Goal: Communication & Community: Ask a question

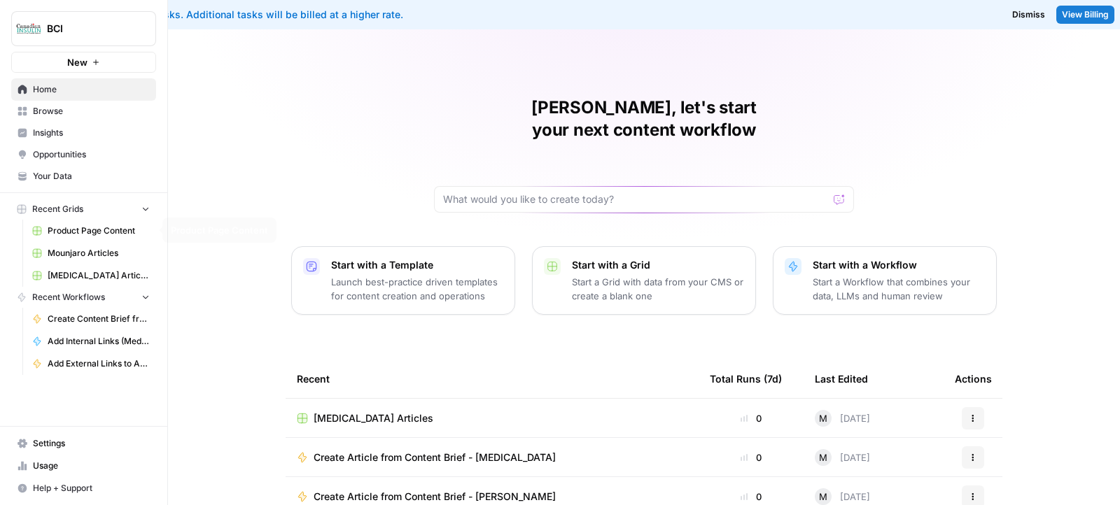
click at [81, 230] on span "Product Page Content" at bounding box center [99, 231] width 102 height 13
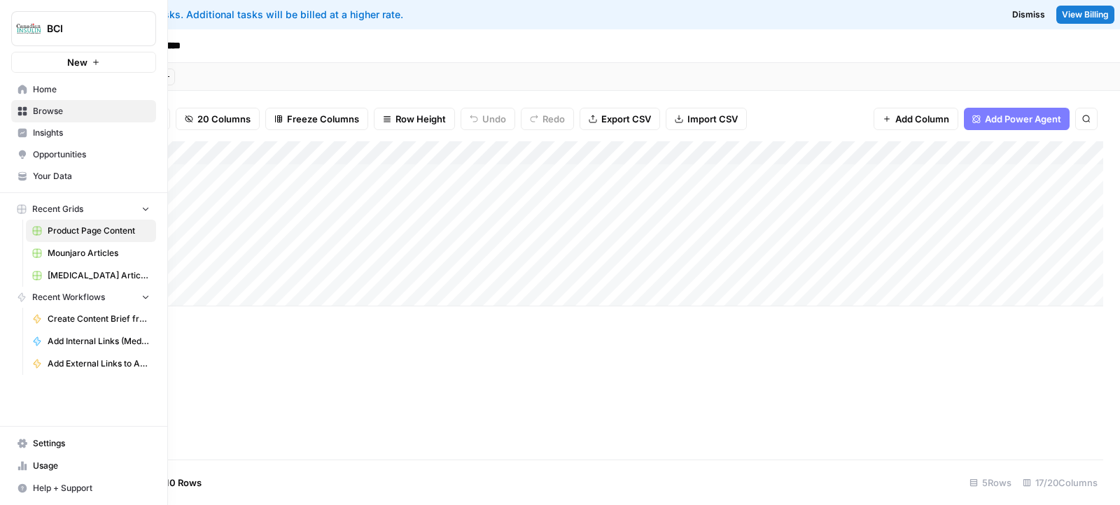
click at [73, 253] on span "Mounjaro Articles" at bounding box center [99, 253] width 102 height 13
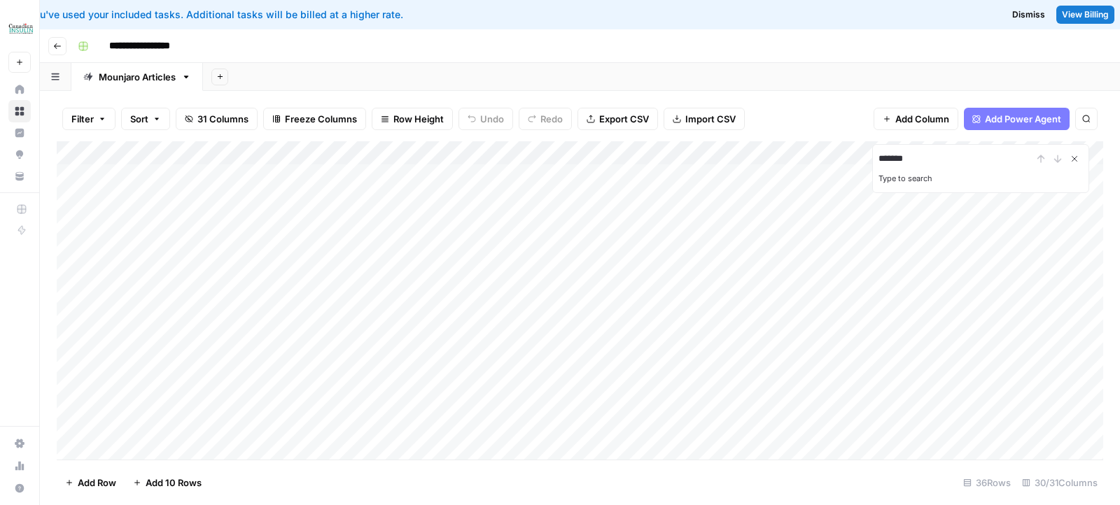
type input "*******"
click at [1076, 153] on icon "Close Search" at bounding box center [1074, 158] width 11 height 11
click at [878, 38] on div "**********" at bounding box center [589, 46] width 1034 height 22
type input "*****"
click at [428, 223] on div "Add Column" at bounding box center [580, 300] width 1046 height 319
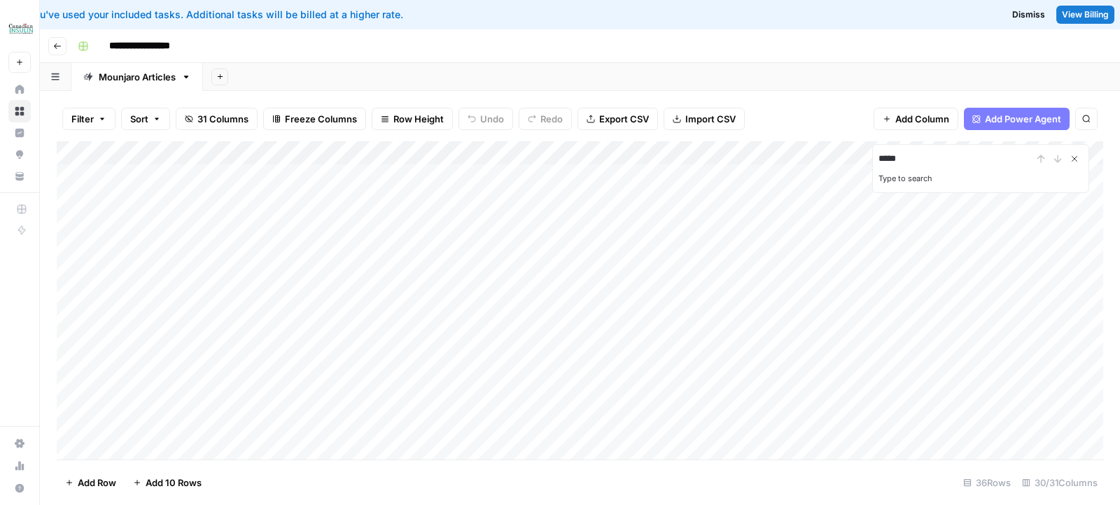
click at [1078, 160] on icon "Close Search" at bounding box center [1074, 158] width 11 height 11
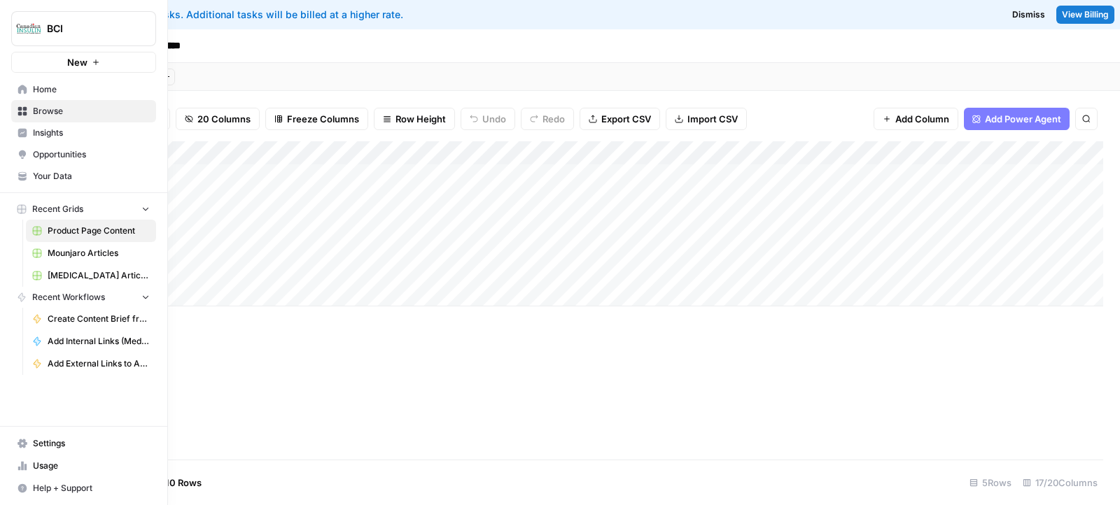
click at [73, 254] on span "Mounjaro Articles" at bounding box center [99, 253] width 102 height 13
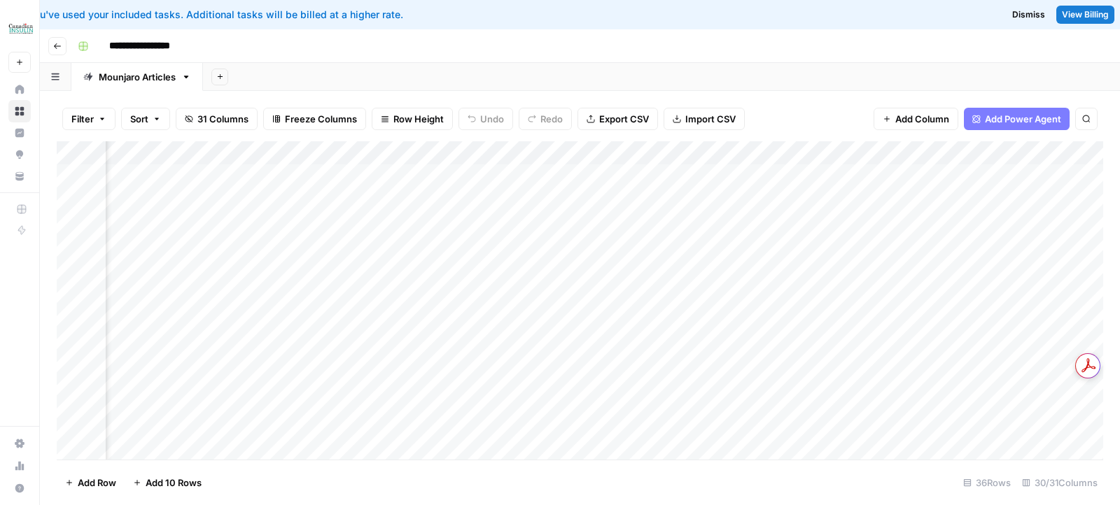
click at [559, 152] on div "Add Column" at bounding box center [580, 300] width 1046 height 319
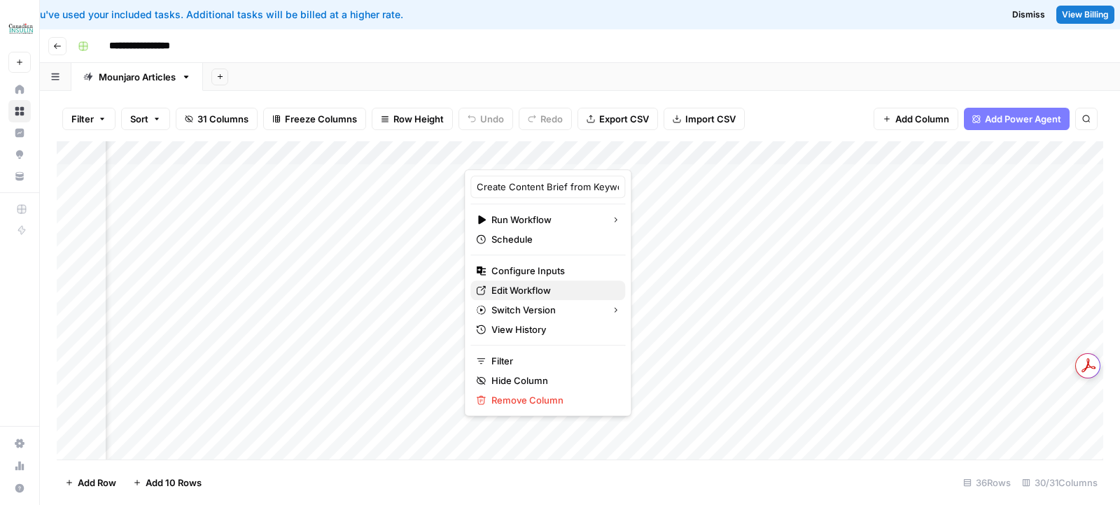
click at [526, 291] on span "Edit Workflow" at bounding box center [552, 290] width 122 height 14
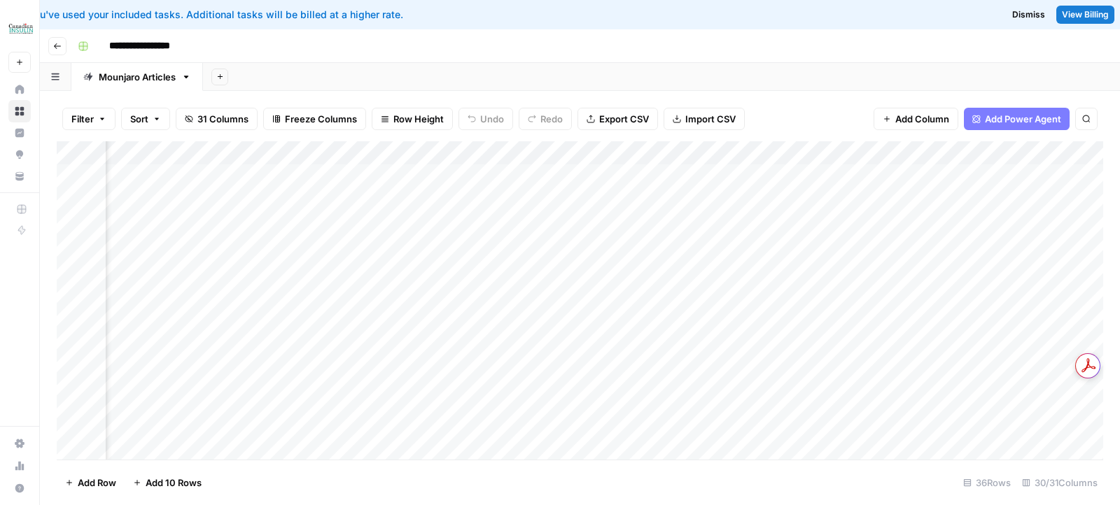
scroll to position [0, 966]
click at [661, 154] on div "Add Column" at bounding box center [580, 300] width 1046 height 319
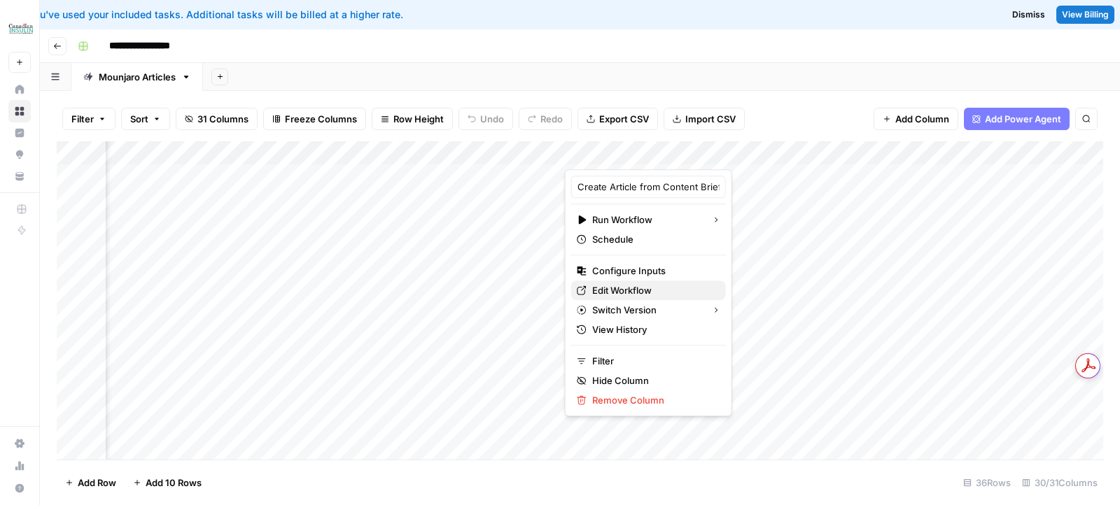
click at [625, 290] on span "Edit Workflow" at bounding box center [653, 290] width 122 height 14
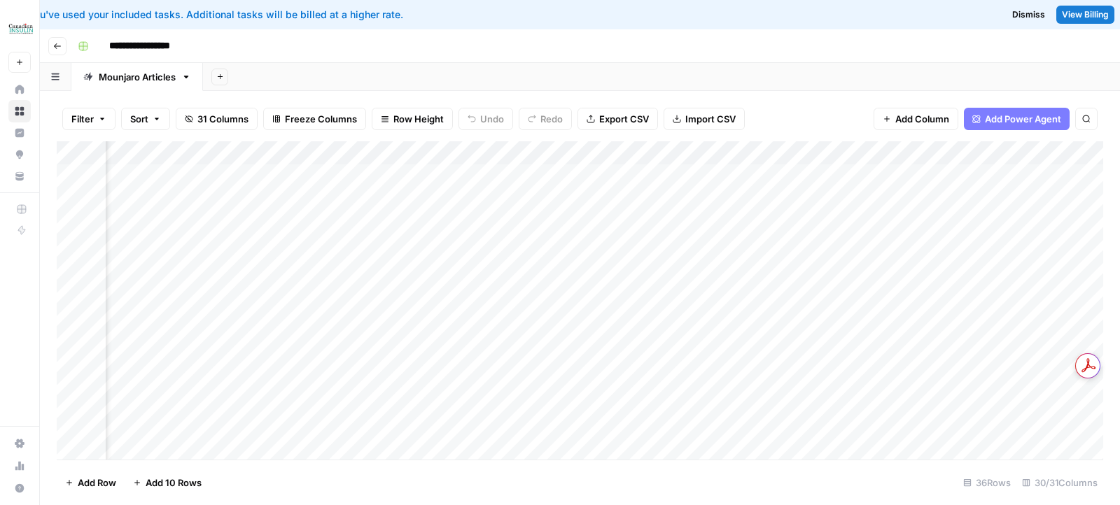
click at [1074, 17] on span "View Billing" at bounding box center [1085, 14] width 47 height 13
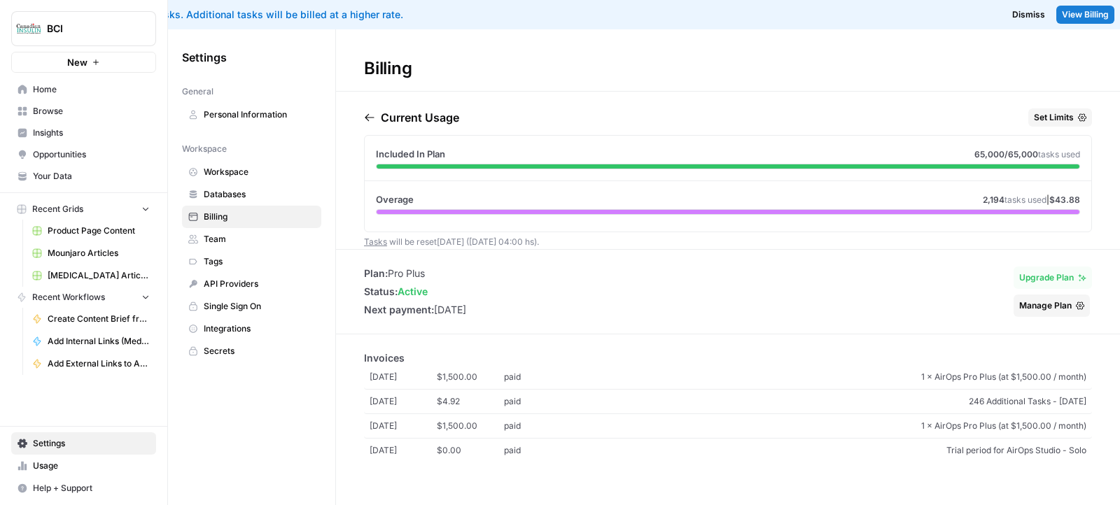
drag, startPoint x: 360, startPoint y: 239, endPoint x: 559, endPoint y: 239, distance: 198.7
click at [559, 239] on div "Current Usage Set Limits Included In Plan 65,000 /65,000 tasks used Overage 2,1…" at bounding box center [728, 178] width 784 height 141
copy span "Tasks will be reset in 6 days (01 Oct 04:00 hs) ."
click at [992, 198] on span "2,194" at bounding box center [994, 200] width 22 height 10
click at [1069, 116] on span "Set Limits" at bounding box center [1054, 117] width 40 height 13
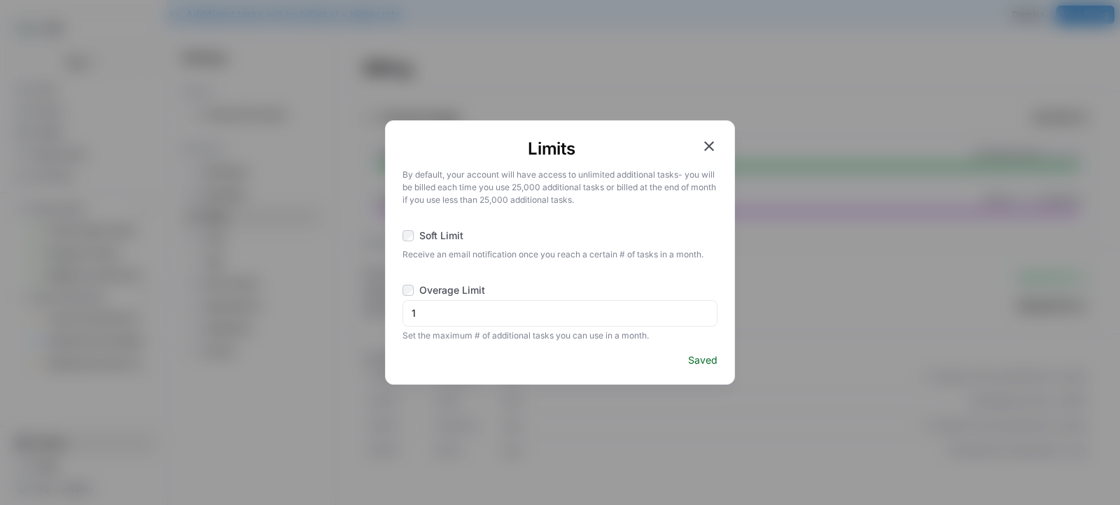
click at [715, 145] on icon "button" at bounding box center [709, 146] width 17 height 17
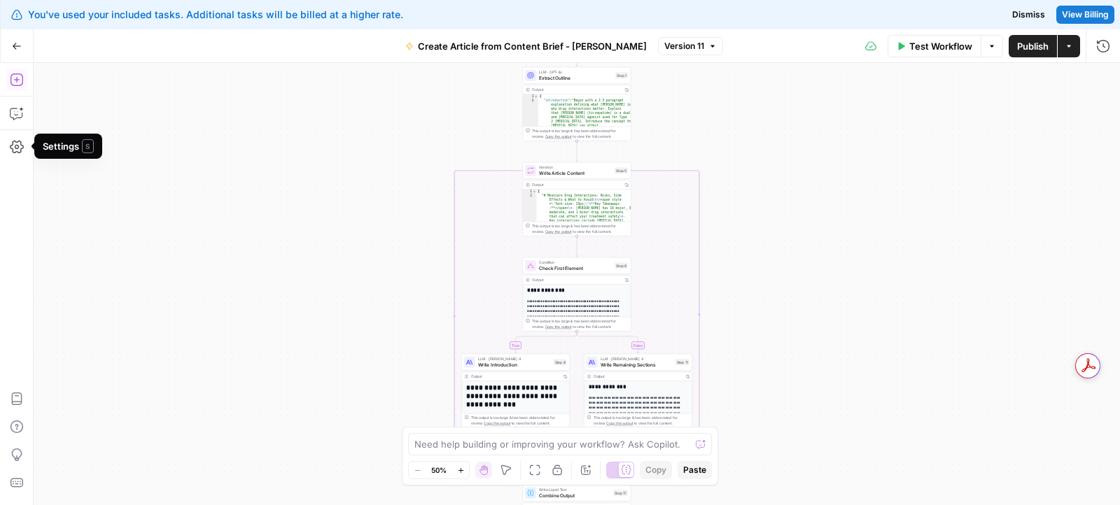
click at [11, 83] on icon "button" at bounding box center [16, 79] width 13 height 13
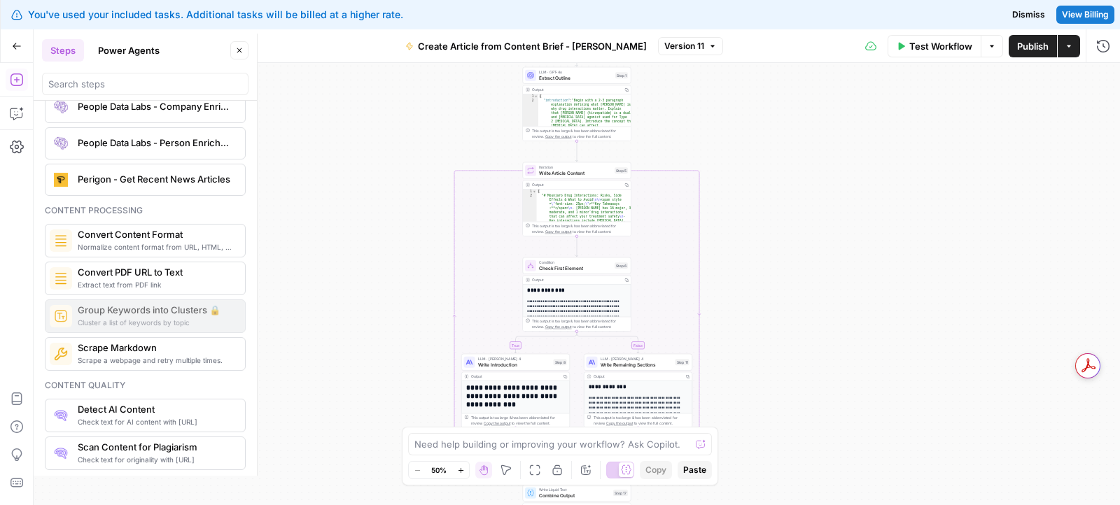
scroll to position [2212, 0]
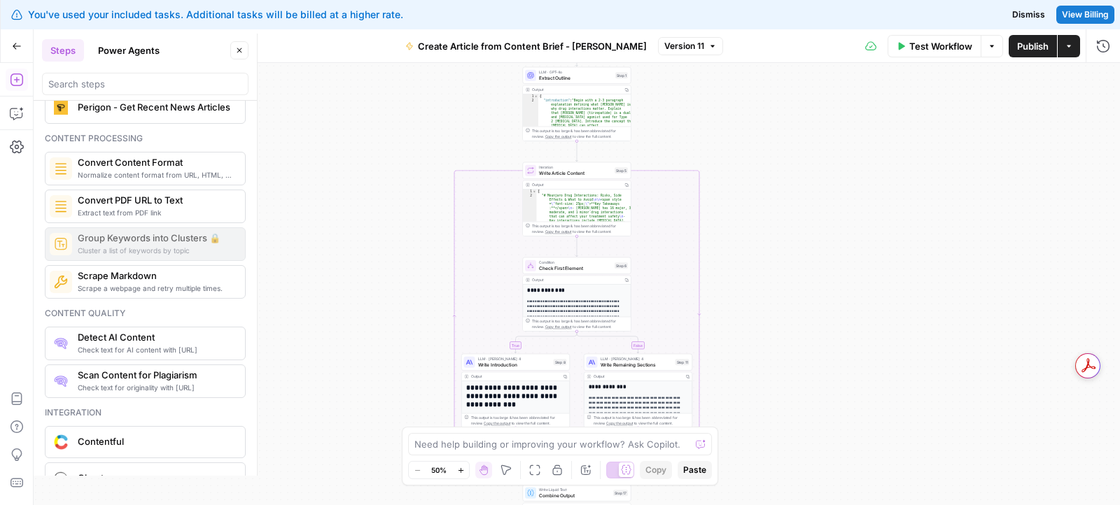
click at [128, 344] on span "Check text for AI content with Originality.ai" at bounding box center [156, 349] width 156 height 11
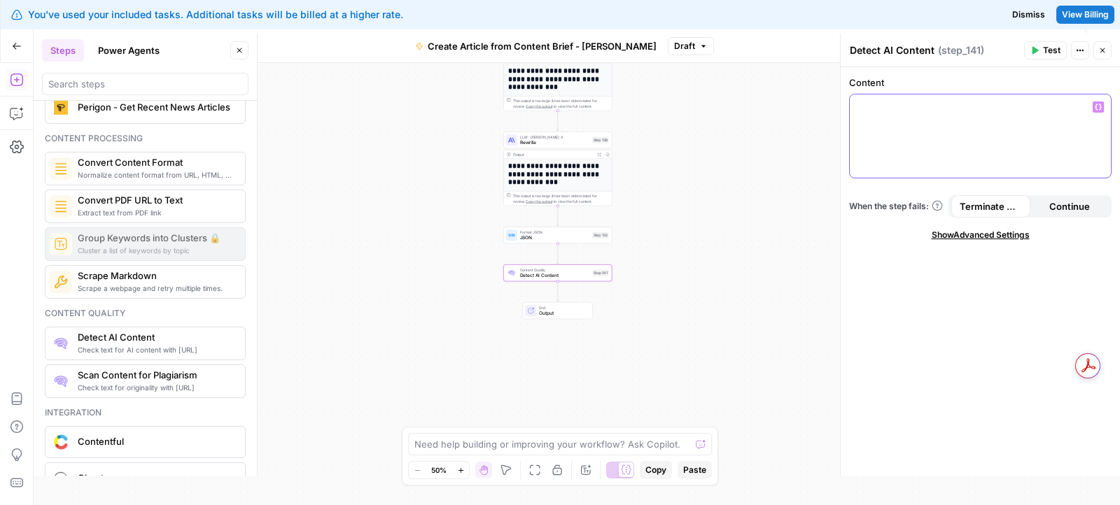
click at [889, 113] on div at bounding box center [980, 135] width 261 height 83
click at [1097, 110] on icon "button" at bounding box center [1098, 107] width 7 height 7
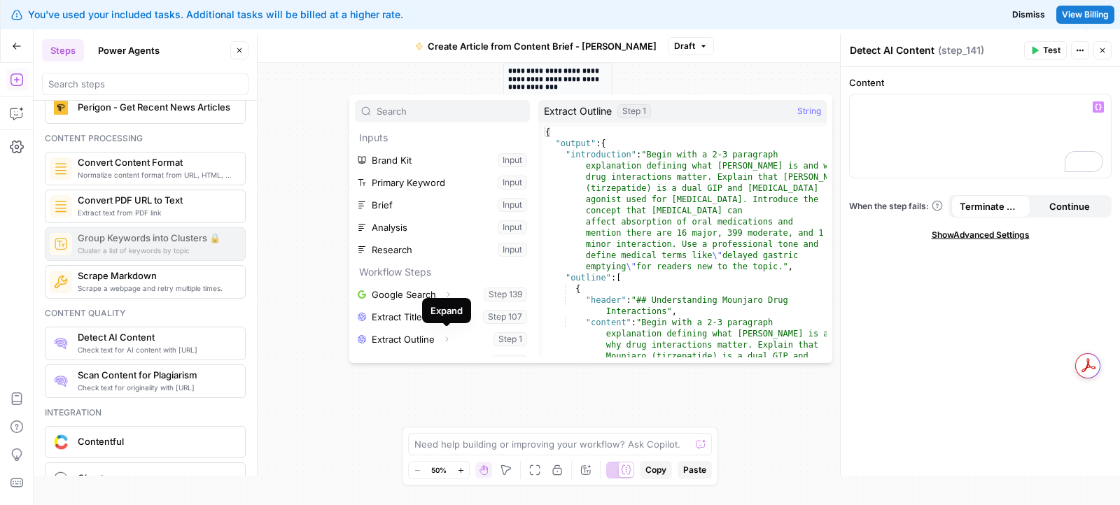
scroll to position [81, 0]
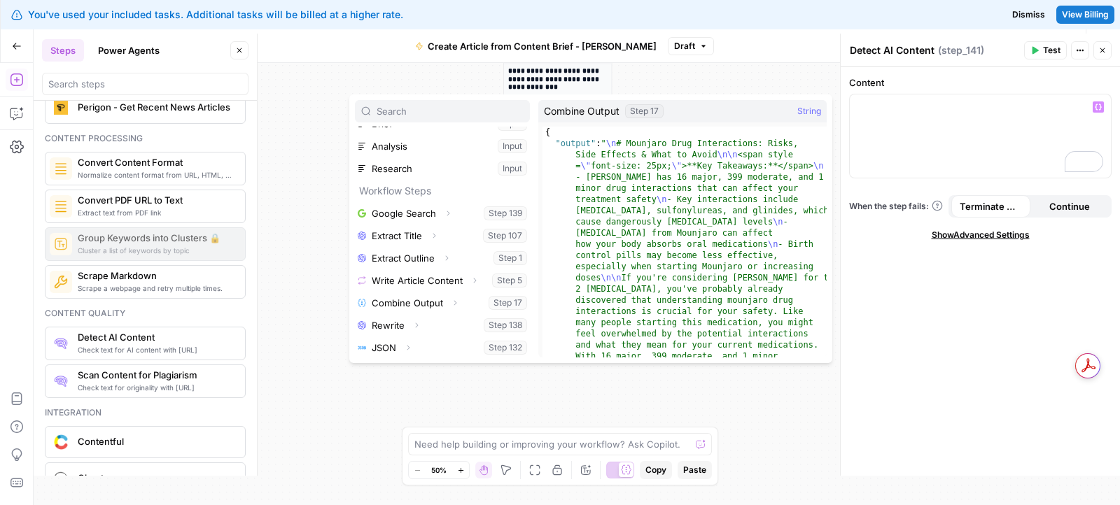
click at [322, 100] on div "true false Workflow Set Inputs Inputs Google Search Google Search Step 139 Outp…" at bounding box center [577, 284] width 1086 height 442
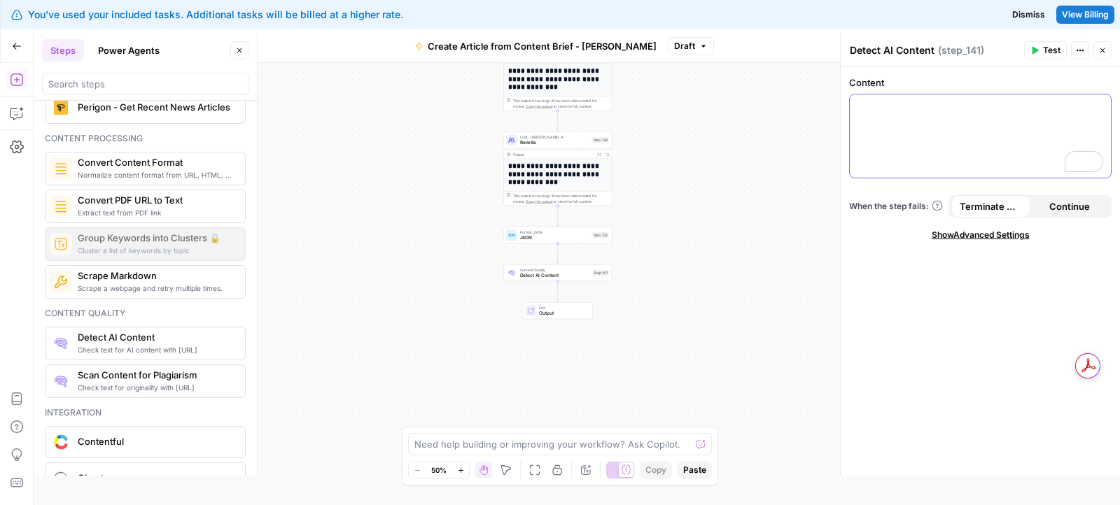
click at [1074, 102] on p "To enrich screen reader interactions, please activate Accessibility in Grammarl…" at bounding box center [980, 107] width 244 height 14
click at [1107, 102] on div "To enrich screen reader interactions, please activate Accessibility in Grammarl…" at bounding box center [980, 135] width 261 height 83
click at [1098, 102] on button "Variables Menu" at bounding box center [1097, 106] width 11 height 11
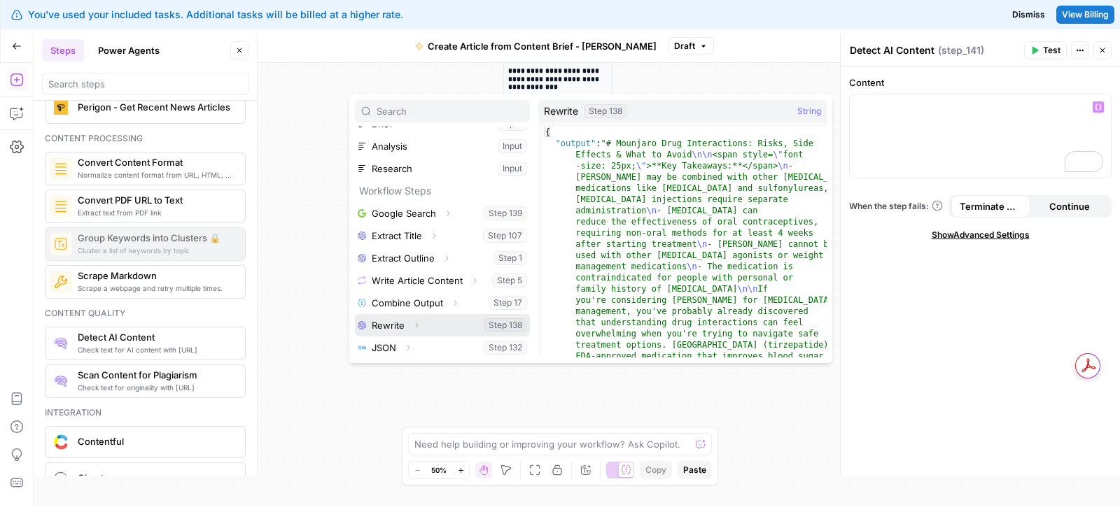
click at [418, 322] on icon "button" at bounding box center [416, 325] width 8 height 8
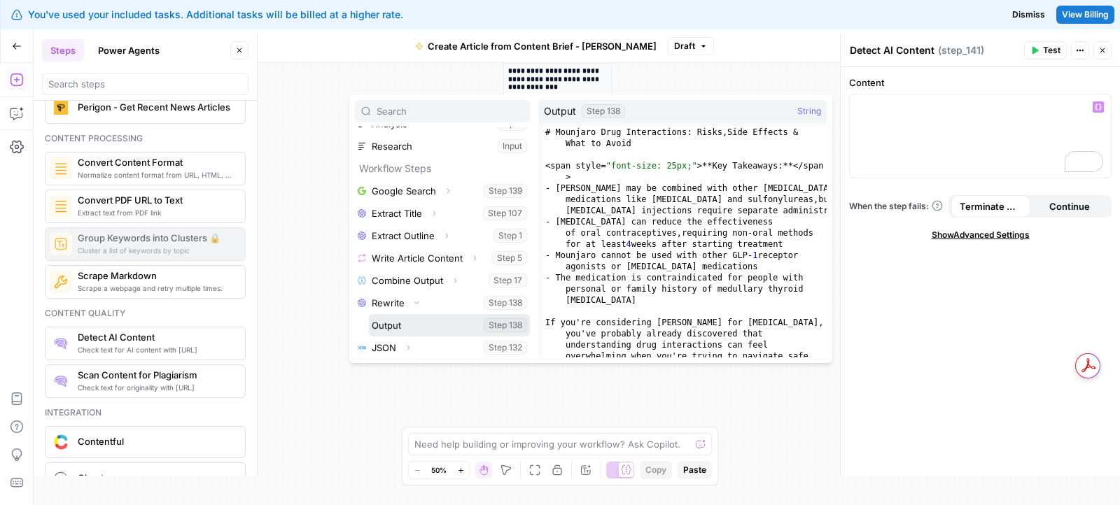
click at [411, 322] on button "Select variable Output" at bounding box center [449, 325] width 161 height 22
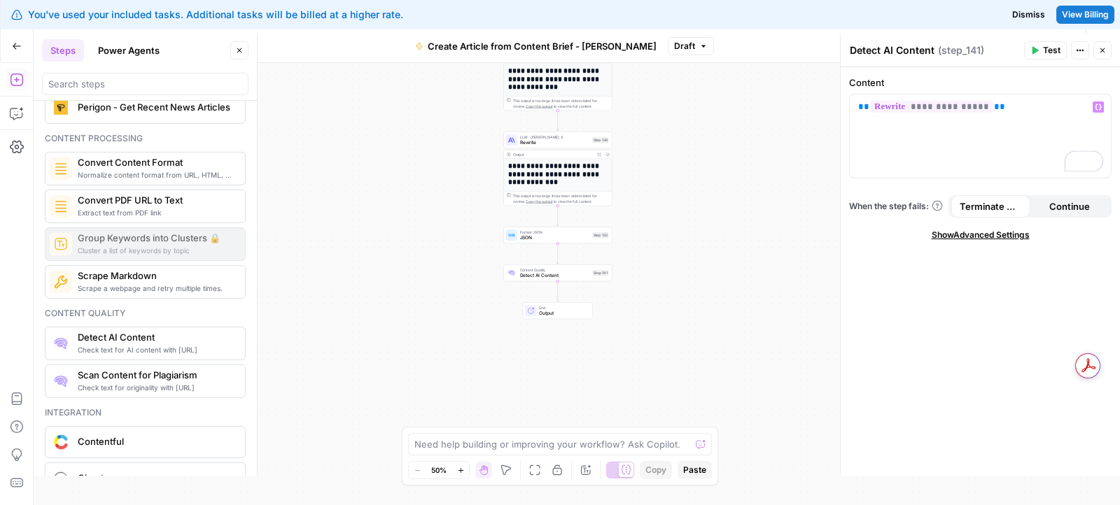
click at [780, 198] on div "true false Workflow Set Inputs Inputs Google Search Google Search Step 139 Outp…" at bounding box center [577, 284] width 1086 height 442
click at [1102, 56] on button "Close" at bounding box center [1102, 50] width 18 height 18
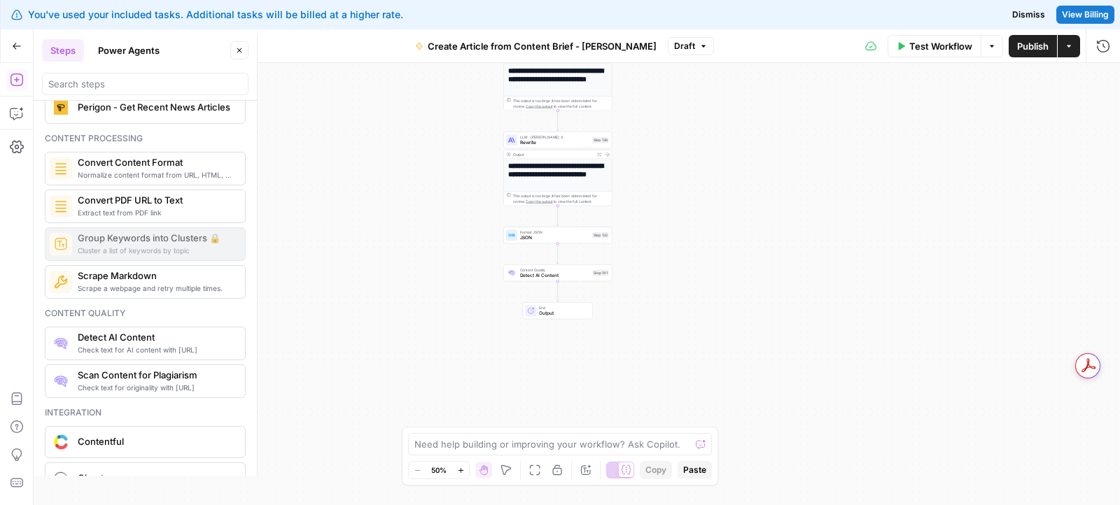
click at [143, 382] on span "Check text for originality with Originality.ai" at bounding box center [156, 387] width 156 height 11
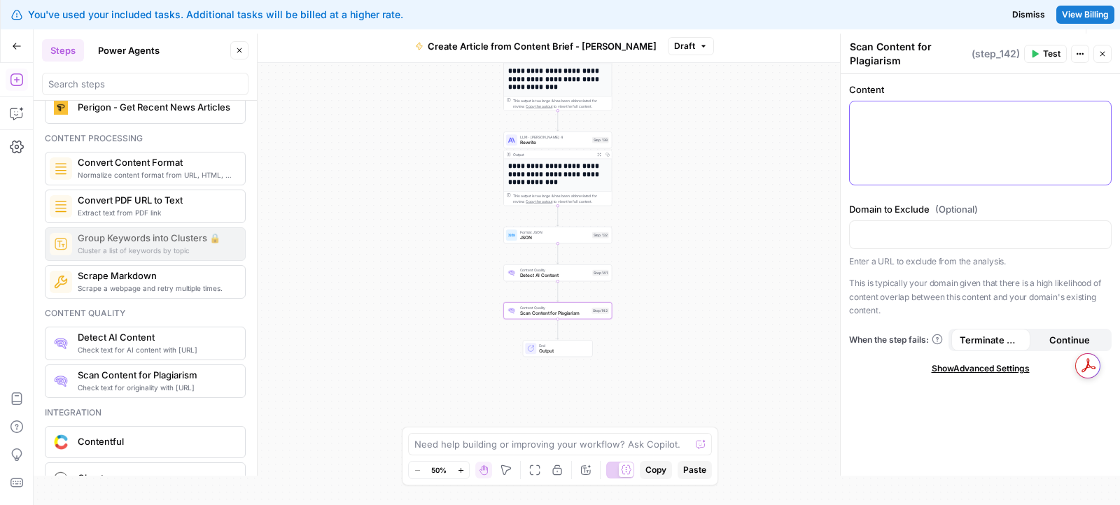
click at [920, 156] on div at bounding box center [980, 142] width 261 height 83
click at [1104, 109] on div "To enrich screen reader interactions, please activate Accessibility in Grammarl…" at bounding box center [980, 142] width 261 height 83
click at [1098, 112] on icon "button" at bounding box center [1098, 114] width 7 height 7
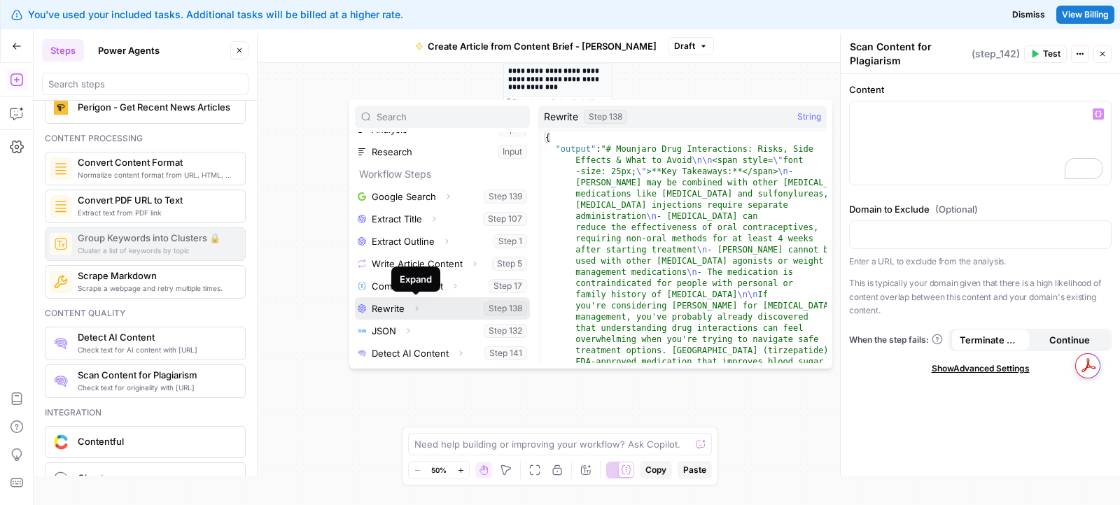
click at [414, 308] on icon "button" at bounding box center [416, 308] width 8 height 8
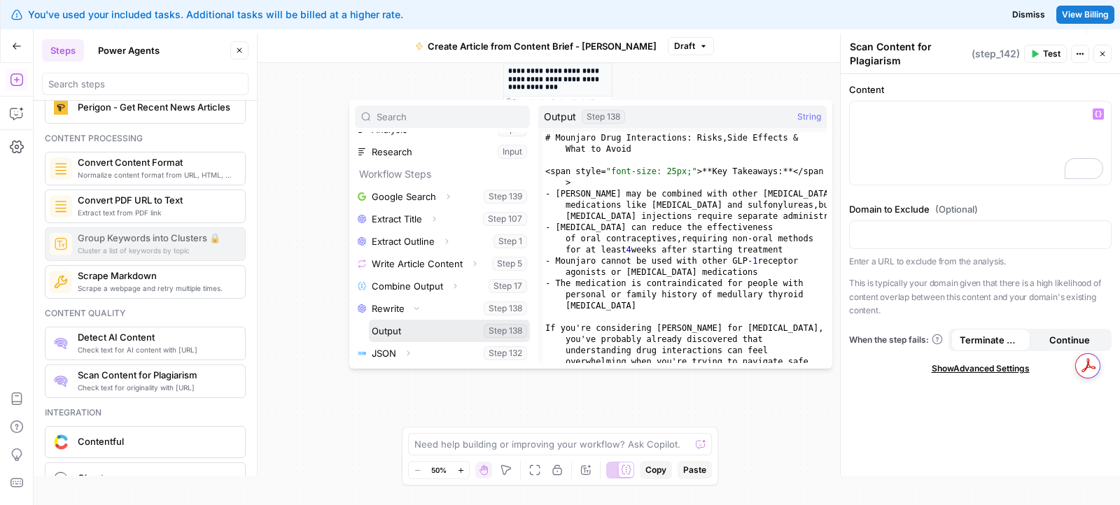
click at [400, 334] on button "Select variable Output" at bounding box center [449, 331] width 161 height 22
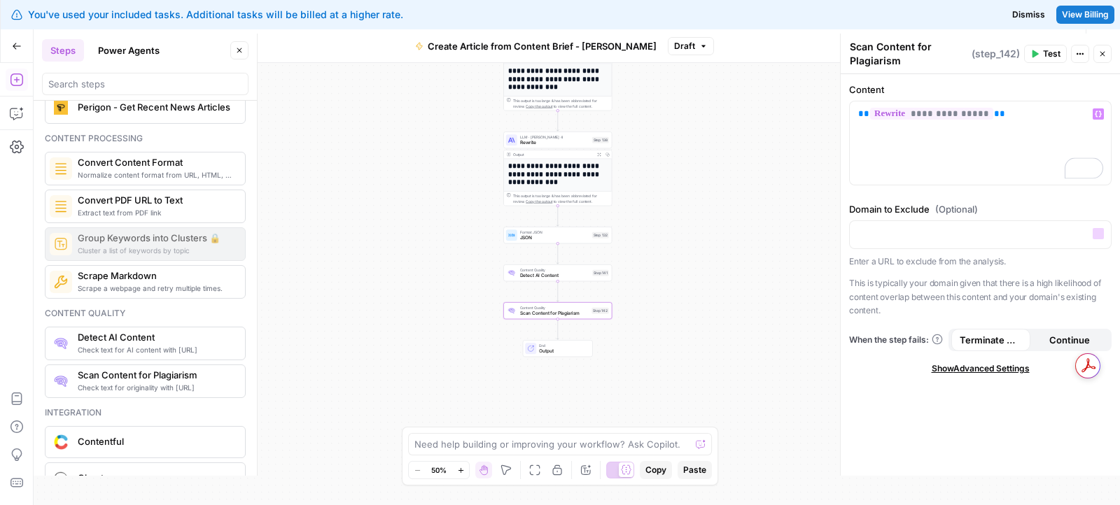
click at [948, 251] on div "Domain to Exclude (Optional) “/” to reference Variables Menu Enter a URL to exc…" at bounding box center [980, 259] width 262 height 115
click at [943, 234] on p at bounding box center [980, 234] width 244 height 14
click at [806, 269] on div "true false Workflow Set Inputs Inputs Google Search Google Search Step 139 Outp…" at bounding box center [577, 284] width 1086 height 442
click at [491, 43] on span "Create Article from Content Brief - [PERSON_NAME]" at bounding box center [542, 46] width 229 height 14
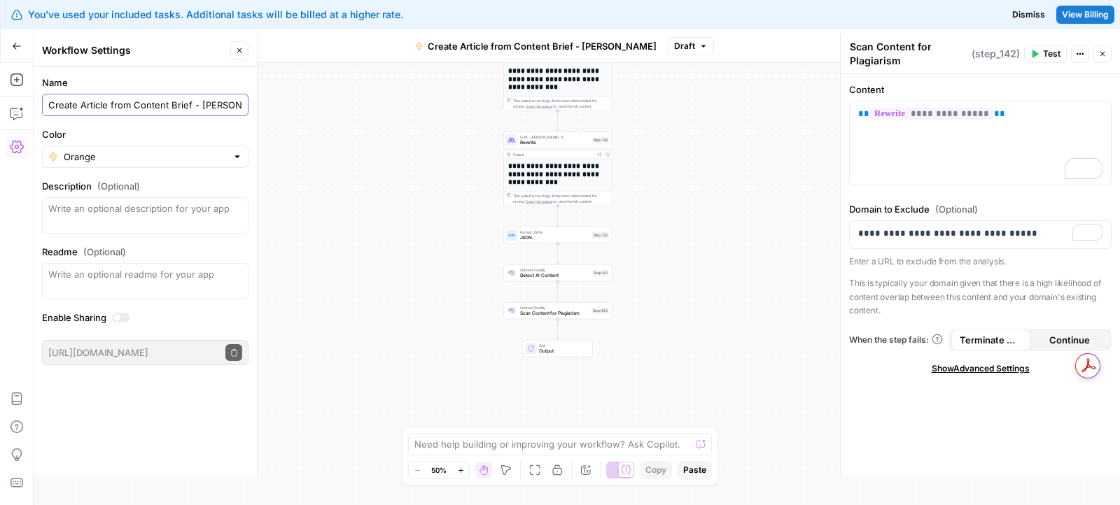
click at [181, 103] on input "Create Article from Content Brief - [PERSON_NAME]" at bounding box center [145, 105] width 194 height 14
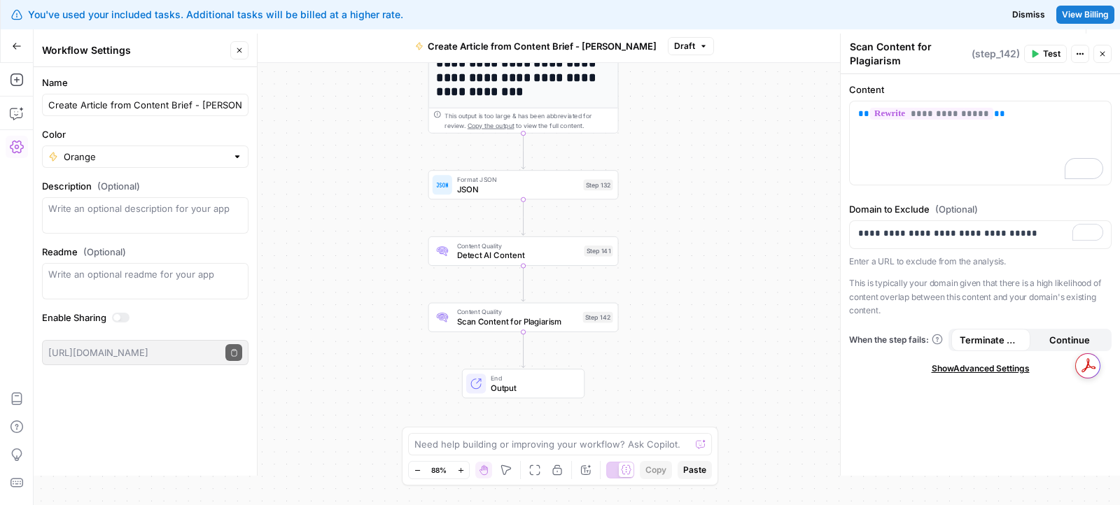
click at [673, 106] on div "true false Workflow Set Inputs Inputs Google Search Google Search Step 139 Outp…" at bounding box center [577, 284] width 1086 height 442
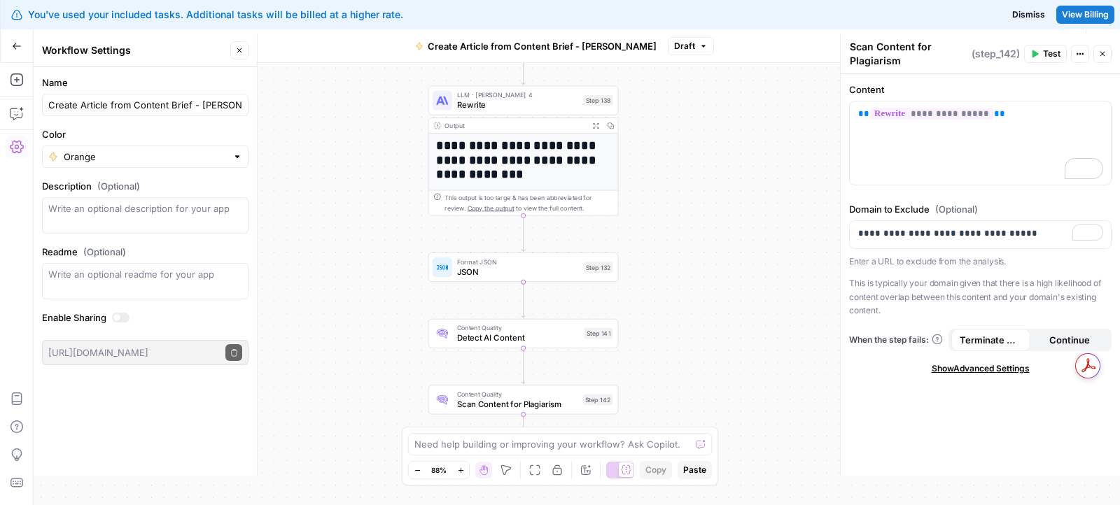
click at [527, 101] on span "Rewrite" at bounding box center [518, 105] width 122 height 13
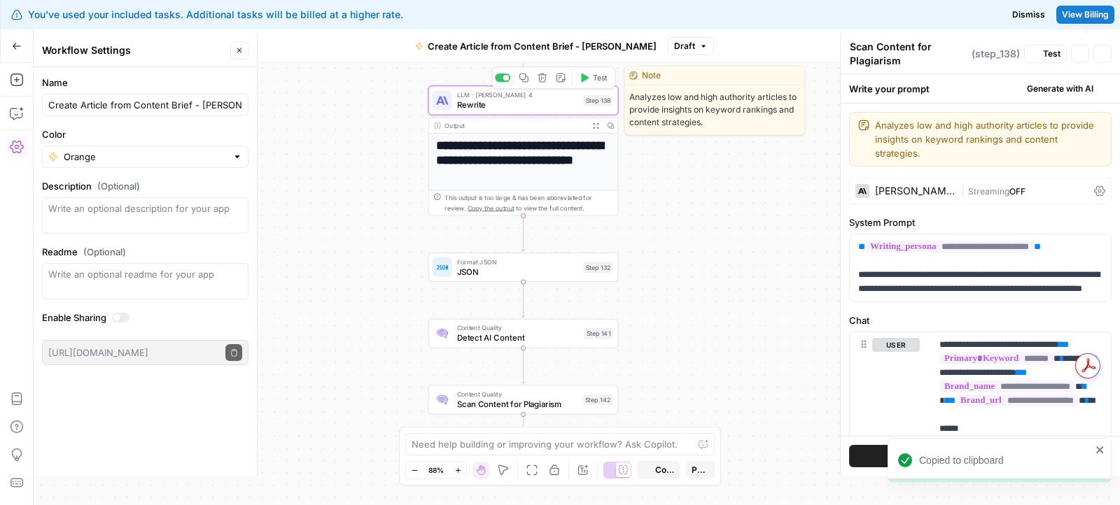
type textarea "Rewrite"
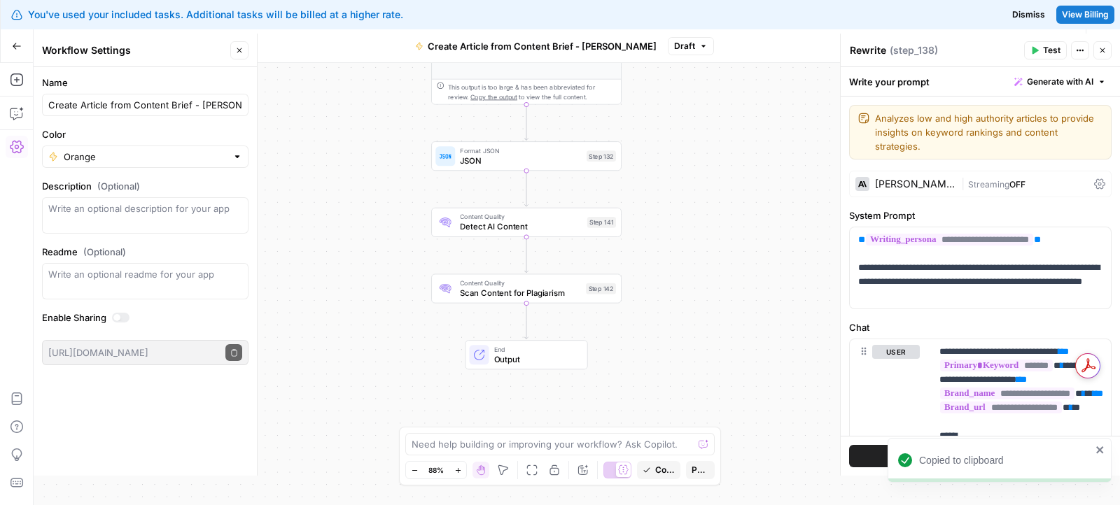
click at [537, 290] on span "Scan Content for Plagiarism" at bounding box center [520, 293] width 121 height 13
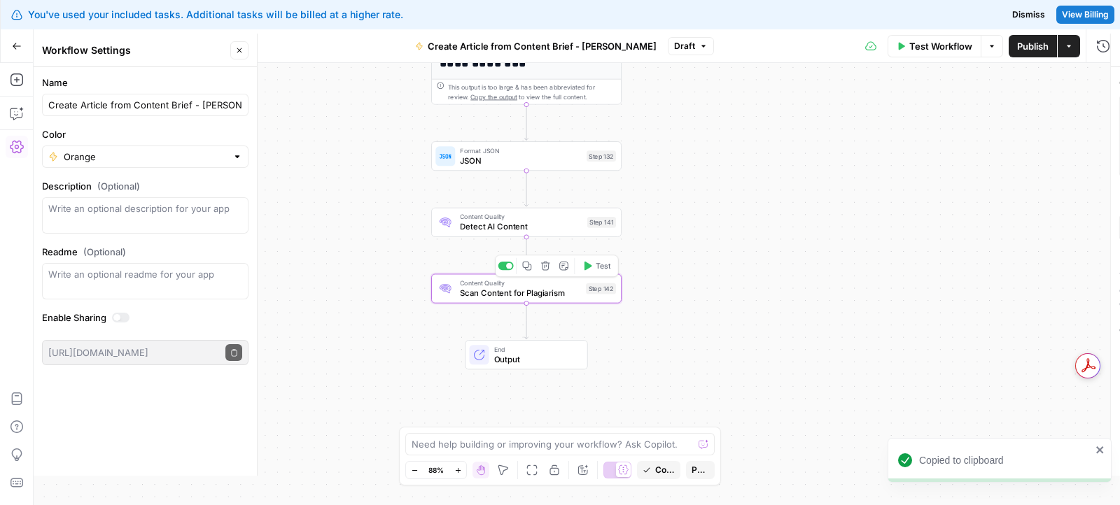
type textarea "Scan Content for Plagiarism"
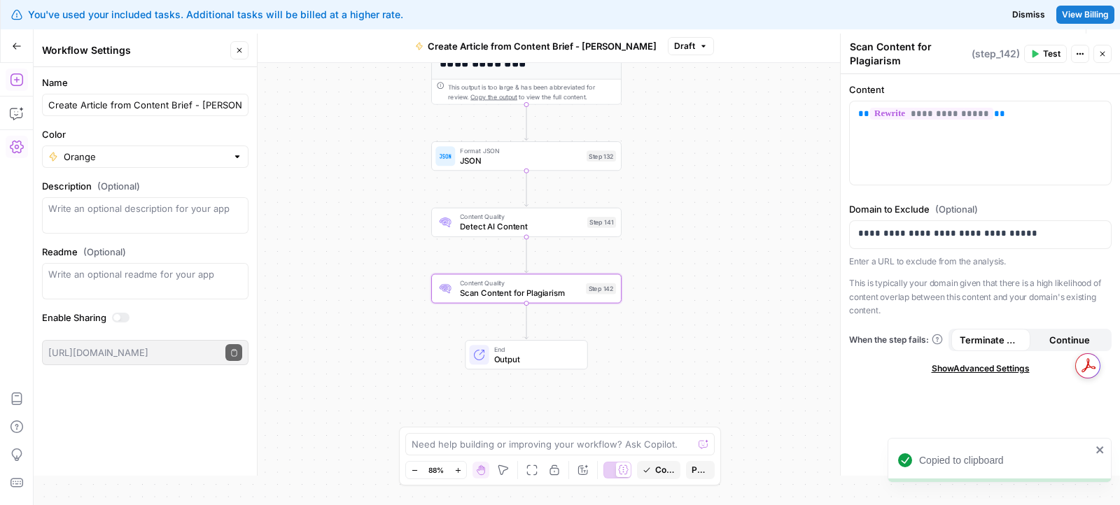
click at [19, 80] on icon "button" at bounding box center [17, 80] width 14 height 14
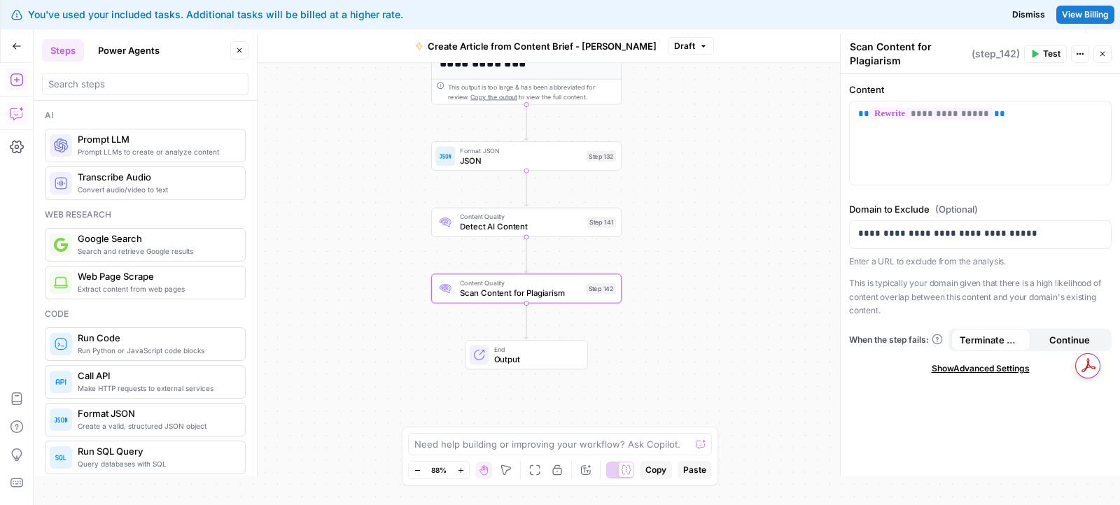
click at [16, 115] on icon "button" at bounding box center [17, 113] width 14 height 14
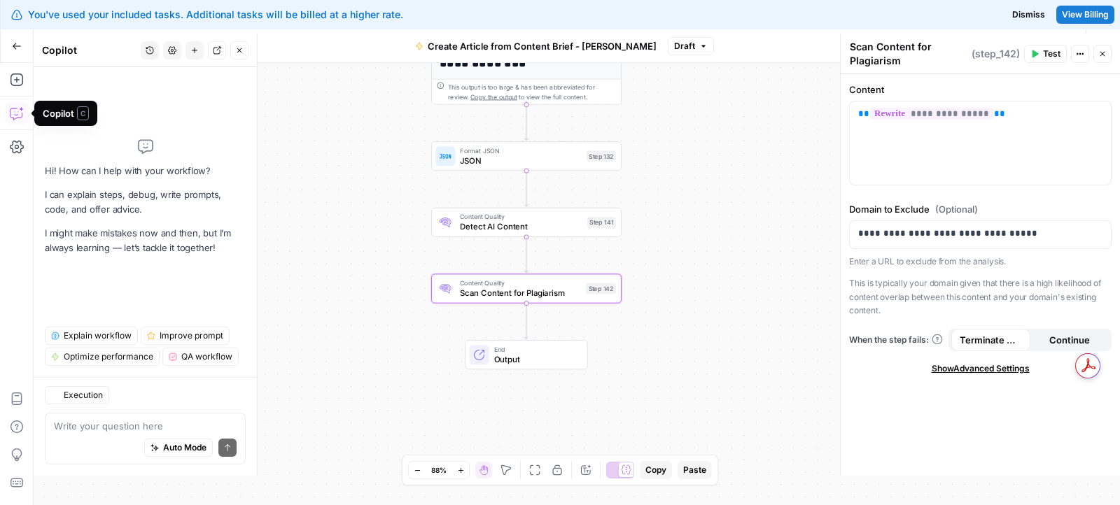
click at [123, 433] on textarea at bounding box center [145, 426] width 183 height 14
type textarea "create a claude llm step"
click at [740, 132] on div "true false Workflow Set Inputs Inputs Google Search Google Search Step 139 Outp…" at bounding box center [577, 284] width 1086 height 442
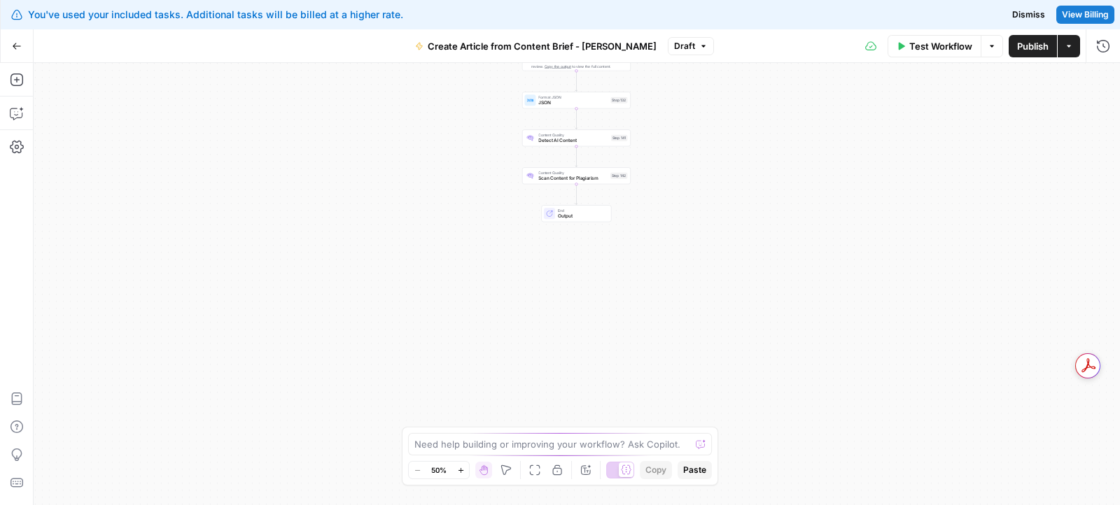
click at [820, 267] on div "true false Workflow Set Inputs Inputs Google Search Google Search Step 139 Outp…" at bounding box center [577, 284] width 1086 height 442
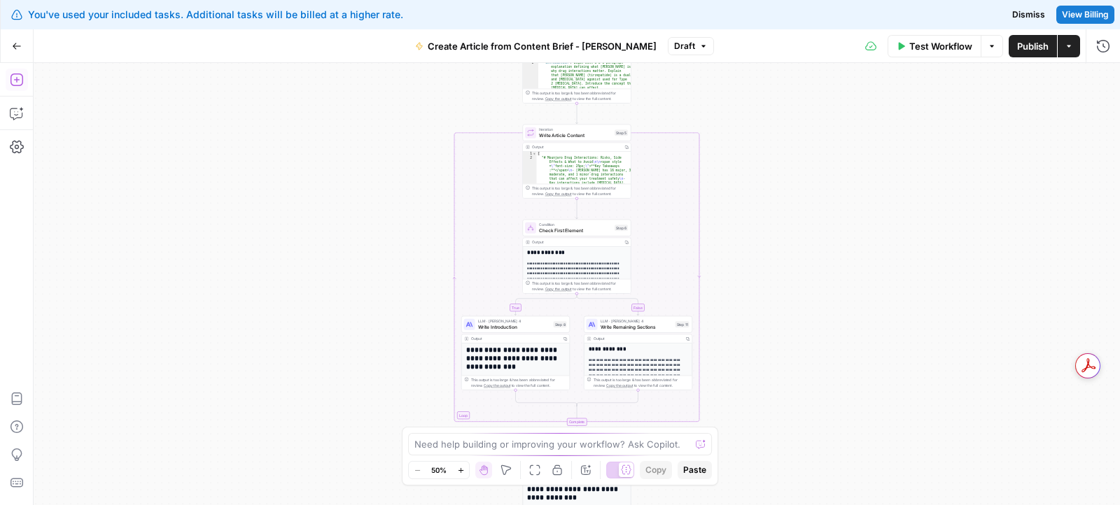
click at [15, 45] on icon "button" at bounding box center [17, 46] width 8 height 6
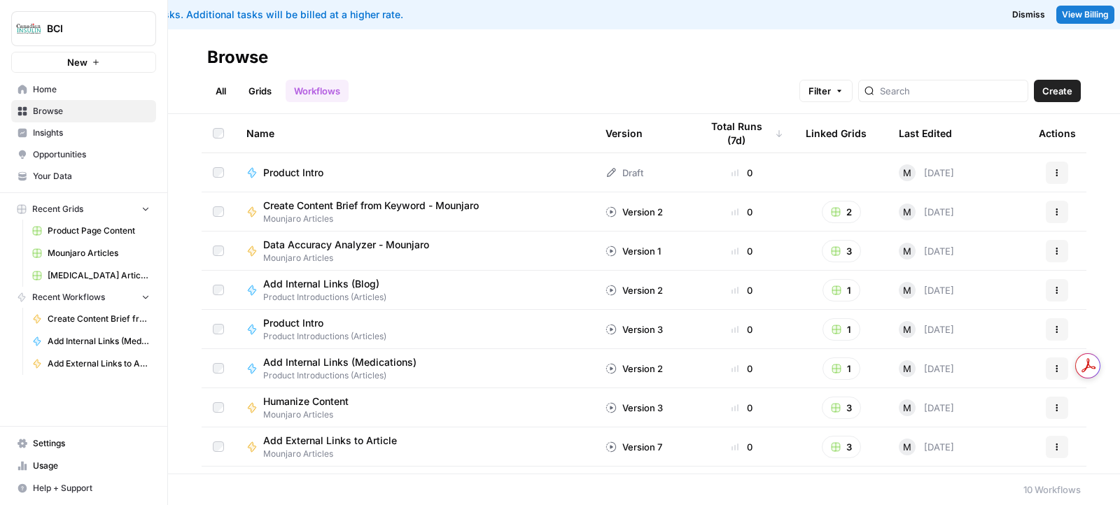
click at [61, 488] on span "Help + Support" at bounding box center [91, 488] width 117 height 13
click at [223, 485] on span "Chat & Support" at bounding box center [234, 485] width 94 height 13
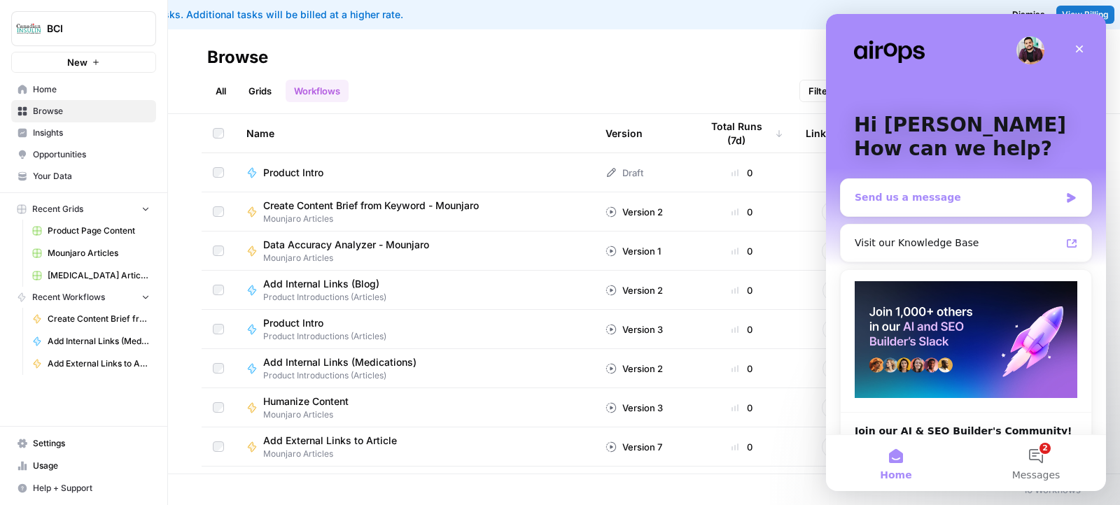
click at [1036, 204] on div "Send us a message" at bounding box center [956, 197] width 205 height 15
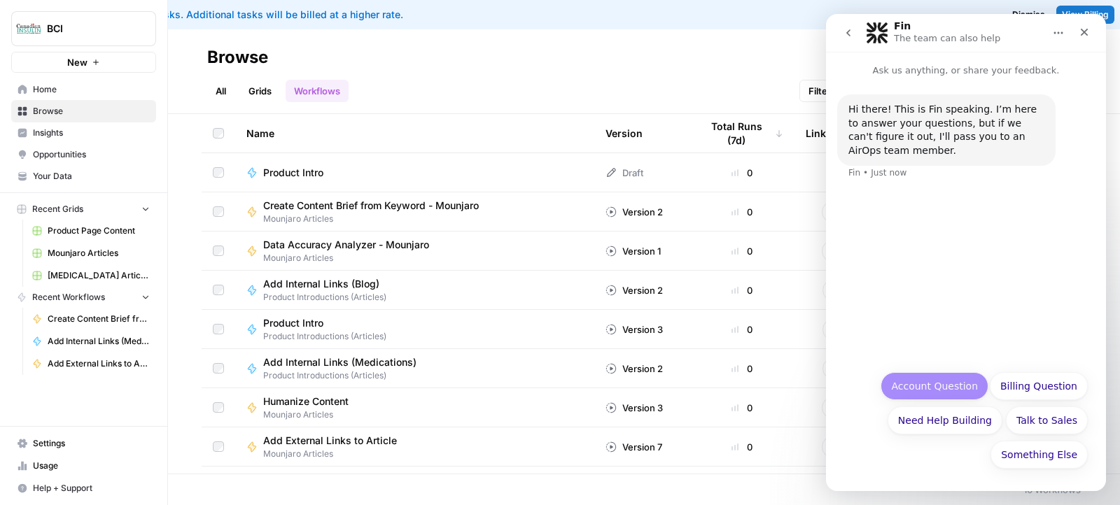
click at [948, 390] on button "Account Question" at bounding box center [934, 386] width 108 height 28
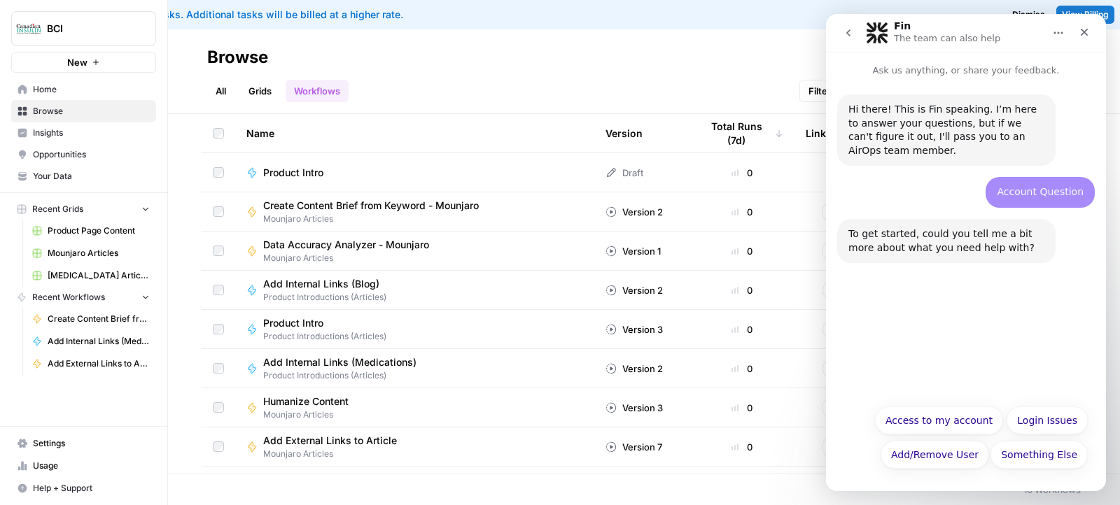
click at [839, 42] on button "go back" at bounding box center [848, 33] width 27 height 27
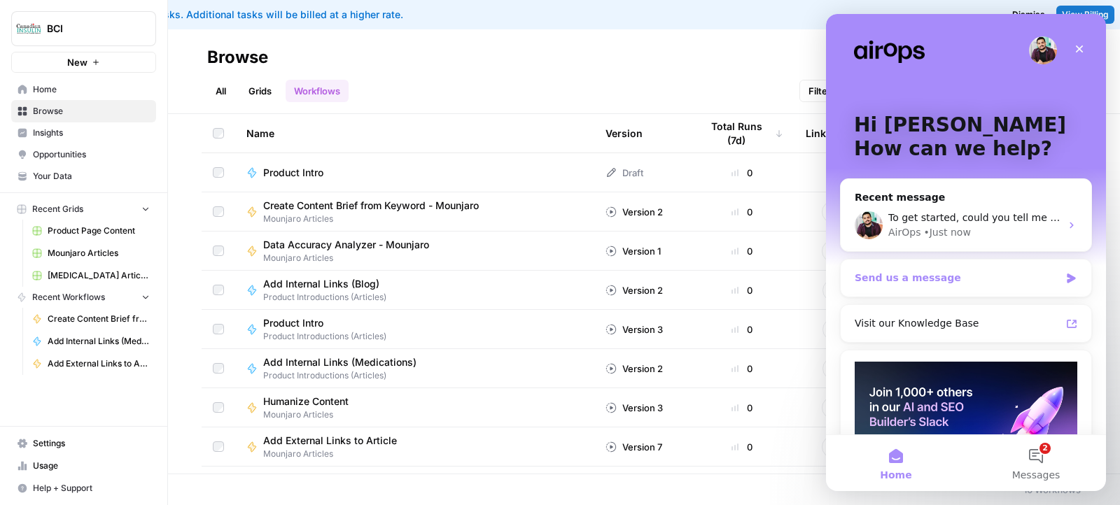
click at [992, 275] on div "Send us a message" at bounding box center [956, 278] width 205 height 15
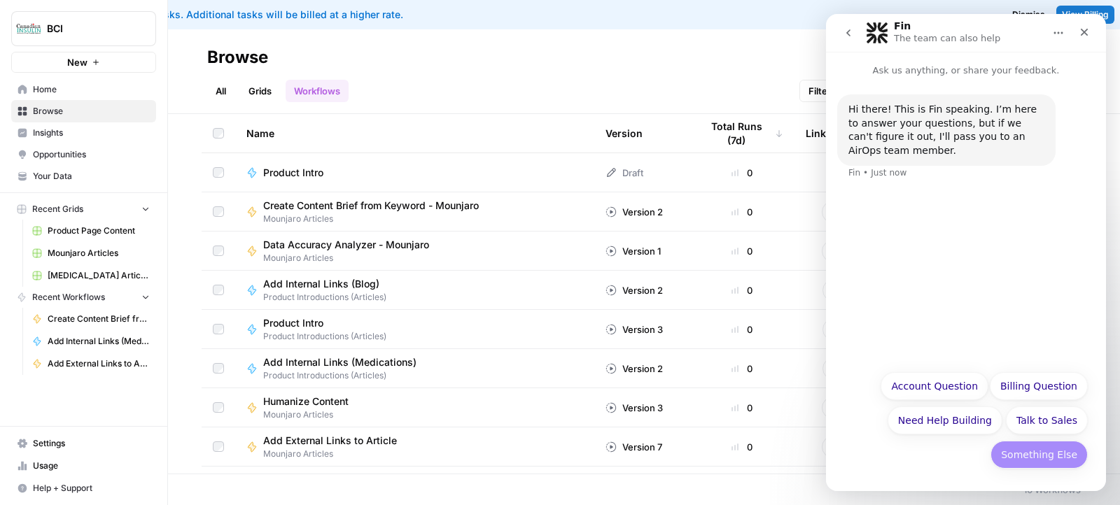
click at [1052, 454] on button "Something Else" at bounding box center [1038, 455] width 97 height 28
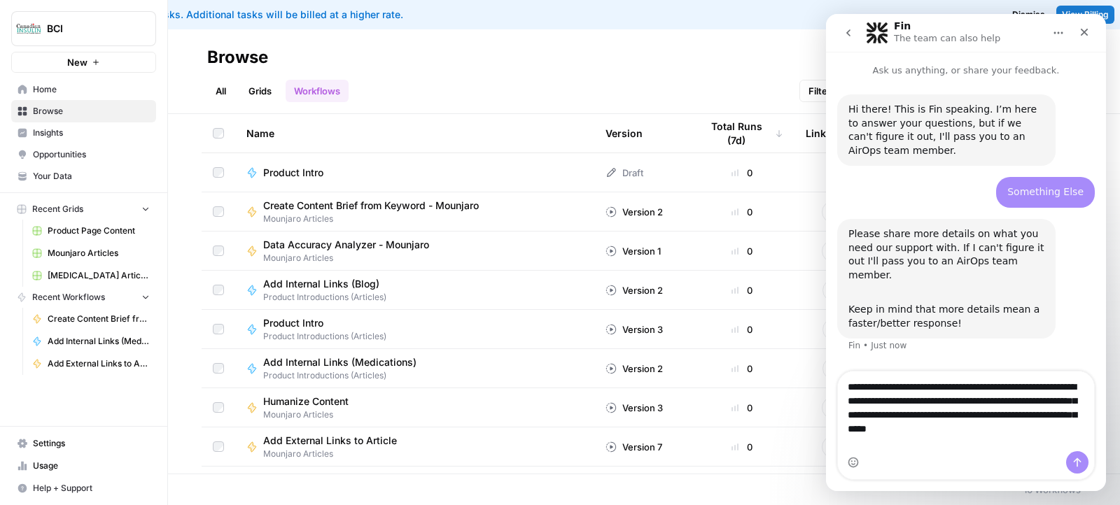
click at [864, 403] on textarea "**********" at bounding box center [966, 405] width 257 height 66
drag, startPoint x: 925, startPoint y: 405, endPoint x: 831, endPoint y: 402, distance: 93.8
click at [832, 402] on div "**********" at bounding box center [966, 425] width 280 height 109
type textarea "**********"
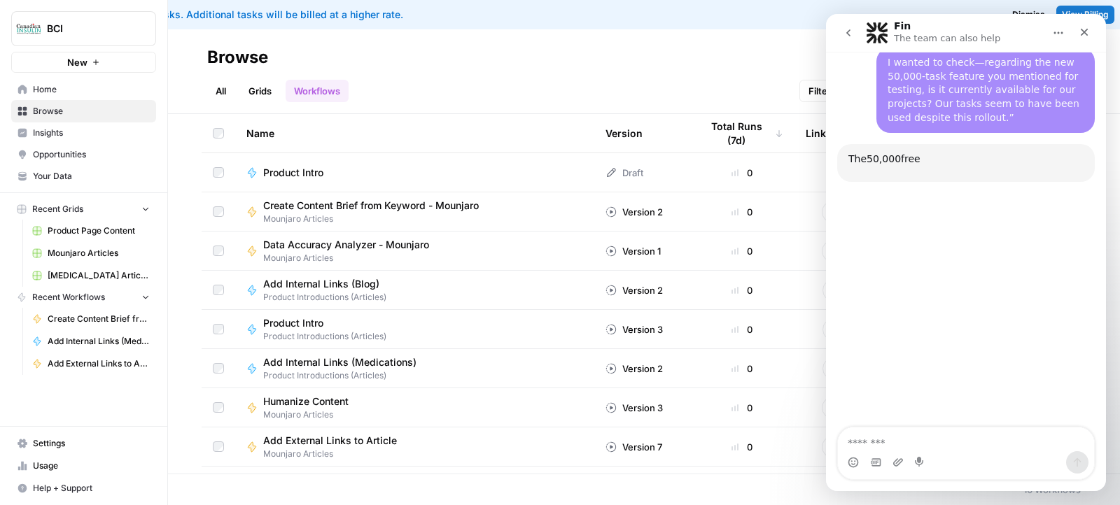
scroll to position [302, 0]
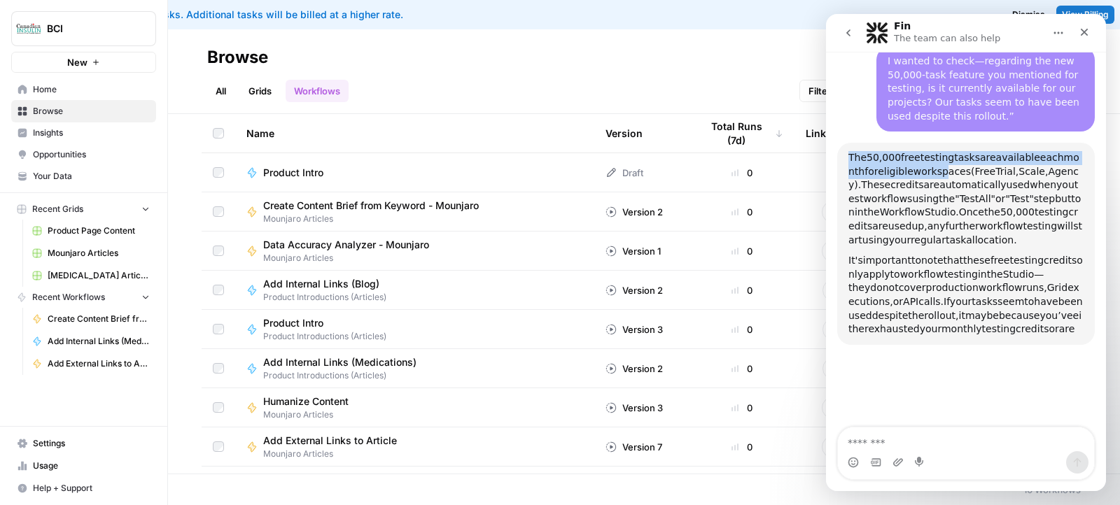
drag, startPoint x: 849, startPoint y: 154, endPoint x: 957, endPoint y: 178, distance: 110.4
click at [957, 178] on div "The 50,000 free testing tasks are available each month for eligible workspaces …" at bounding box center [965, 199] width 235 height 96
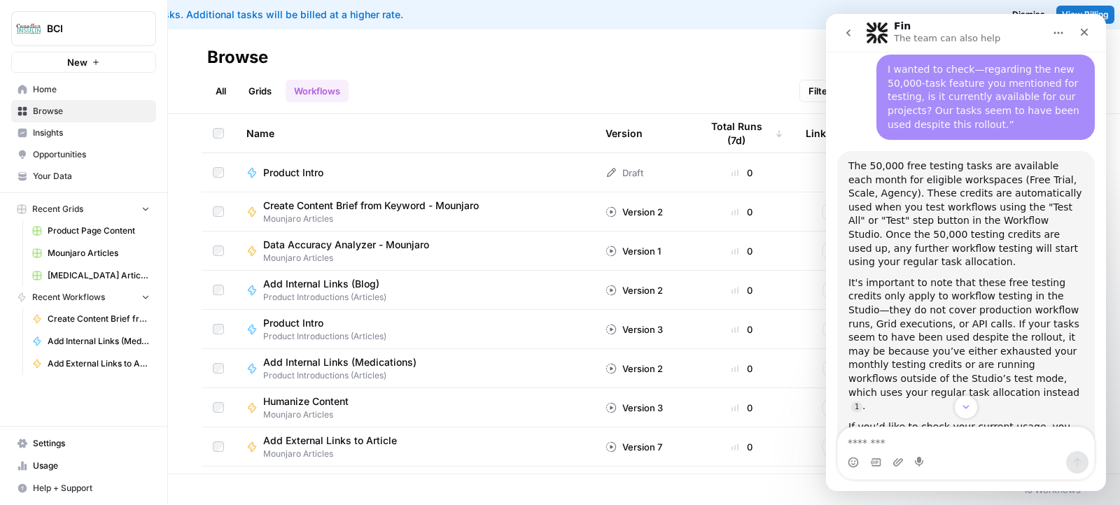
scroll to position [296, 0]
click at [62, 450] on span "Settings" at bounding box center [91, 443] width 117 height 13
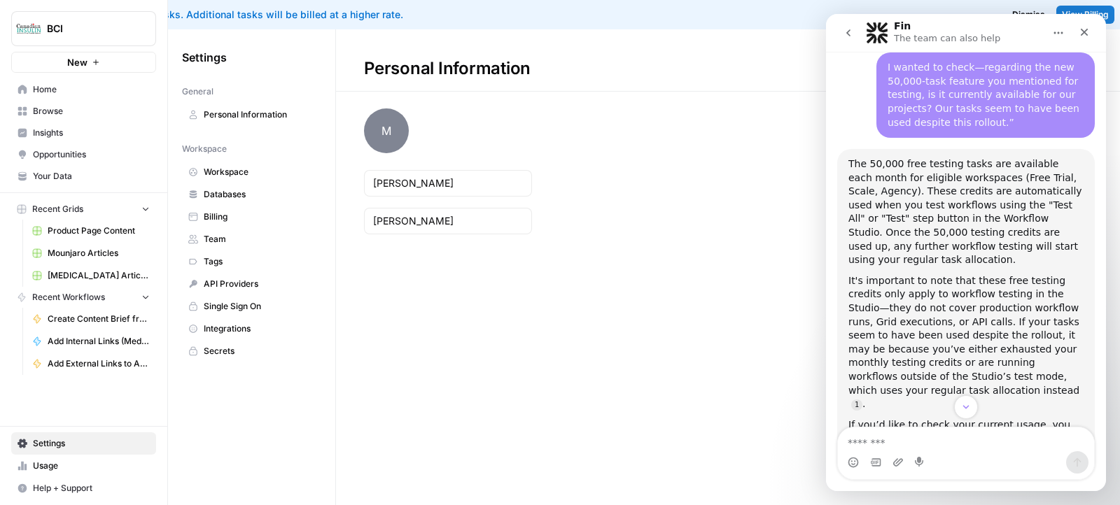
click at [220, 218] on span "Billing" at bounding box center [259, 217] width 111 height 13
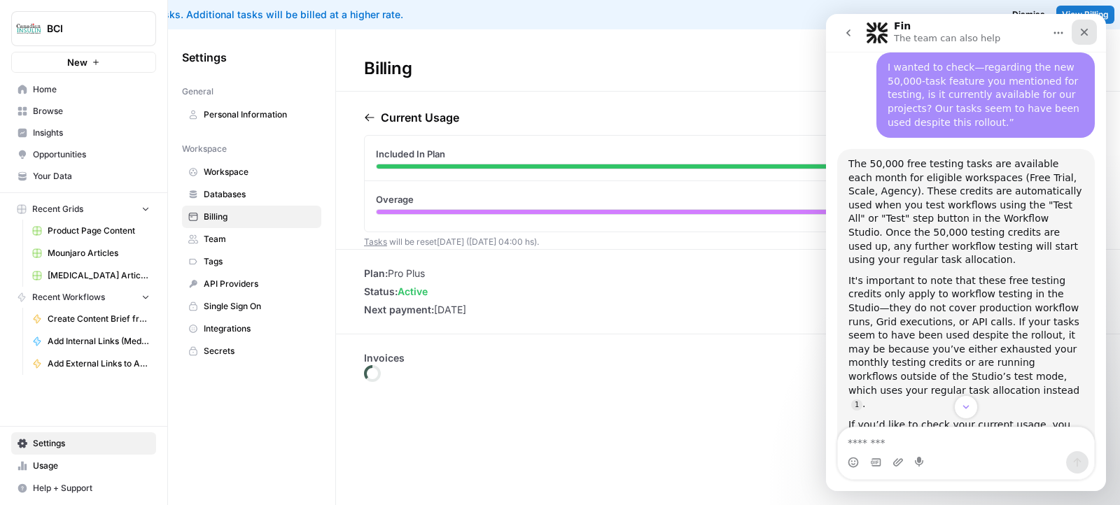
click at [1081, 34] on icon "Close" at bounding box center [1085, 33] width 8 height 8
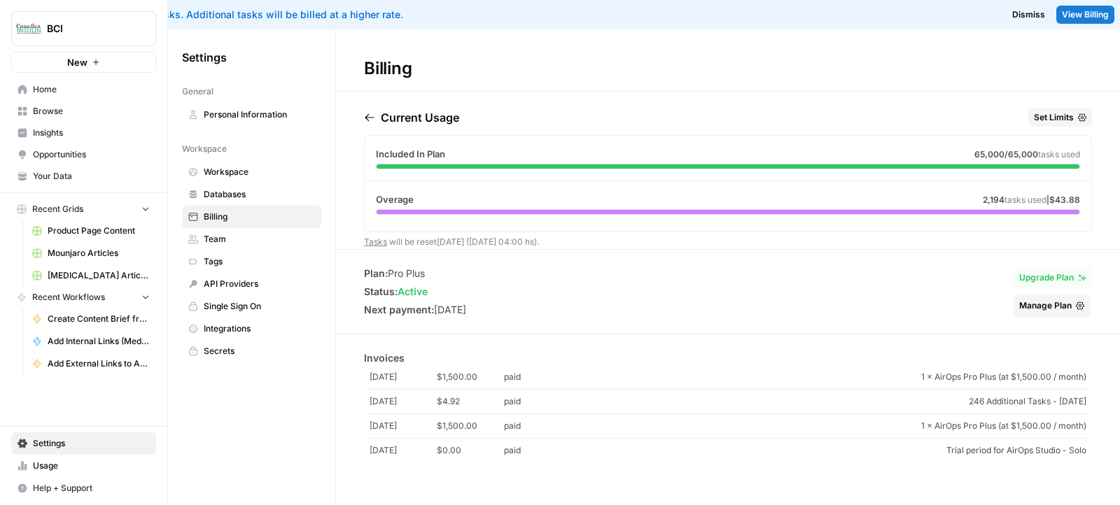
scroll to position [397, 0]
